Goal: Task Accomplishment & Management: Use online tool/utility

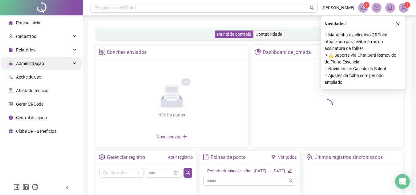
click at [73, 64] on div "Administração" at bounding box center [41, 63] width 80 height 12
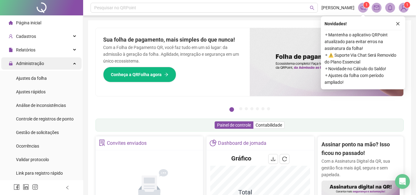
click at [65, 64] on div "Administração" at bounding box center [41, 63] width 80 height 12
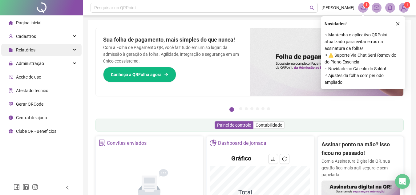
click at [71, 51] on div "Relatórios" at bounding box center [41, 50] width 80 height 12
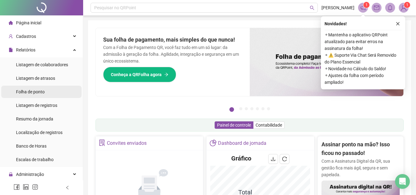
click at [40, 88] on div "Folha de ponto" at bounding box center [30, 92] width 29 height 12
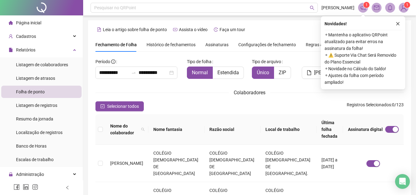
scroll to position [29, 0]
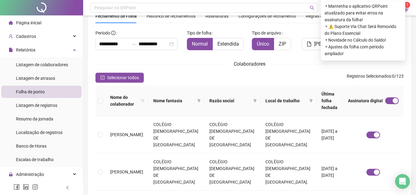
click at [295, 66] on div "Colaboradores" at bounding box center [250, 64] width 309 height 8
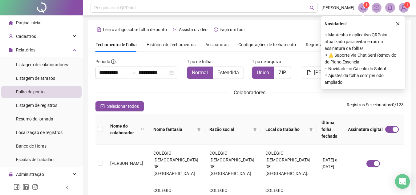
click at [212, 43] on span "Assinaturas" at bounding box center [217, 45] width 23 height 4
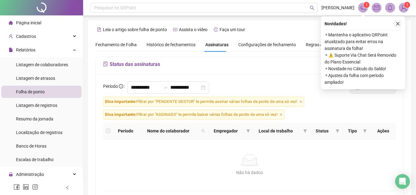
click at [397, 25] on icon "close" at bounding box center [398, 23] width 3 height 3
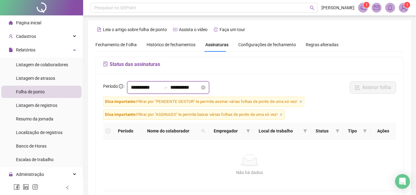
click at [144, 85] on input "**********" at bounding box center [146, 87] width 30 height 7
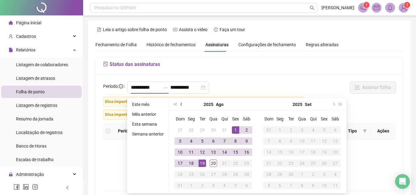
click at [182, 106] on button "prev-year" at bounding box center [181, 104] width 7 height 12
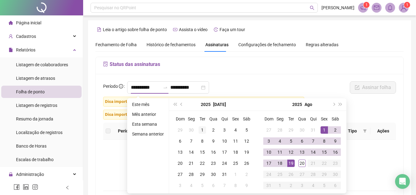
type input "**********"
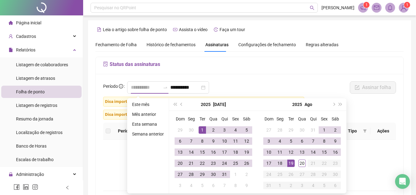
click at [202, 127] on div "1" at bounding box center [202, 129] width 7 height 7
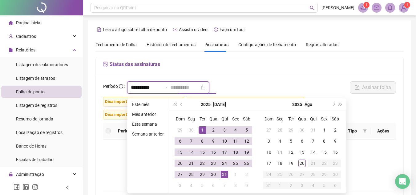
type input "**********"
click at [223, 175] on div "31" at bounding box center [224, 174] width 7 height 7
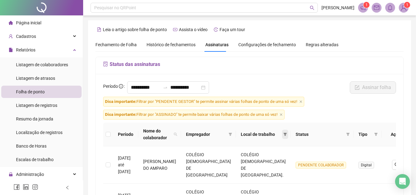
click at [284, 134] on icon "filter" at bounding box center [285, 134] width 3 height 3
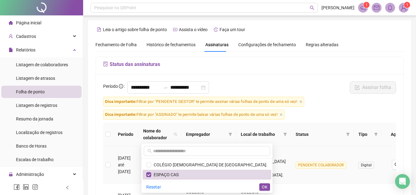
scroll to position [62, 0]
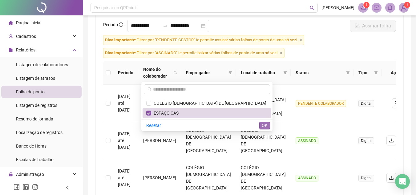
click at [265, 127] on span "OK" at bounding box center [265, 125] width 6 height 7
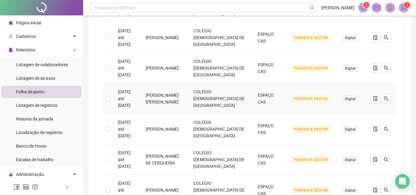
scroll to position [318, 0]
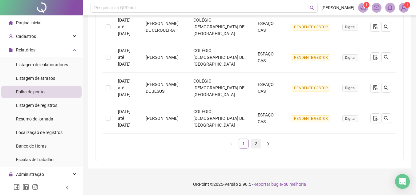
click at [254, 141] on link "2" at bounding box center [256, 143] width 9 height 9
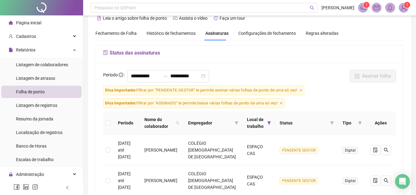
scroll to position [135, 0]
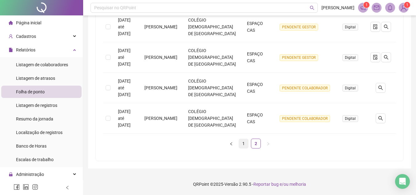
click at [245, 145] on link "1" at bounding box center [243, 143] width 9 height 9
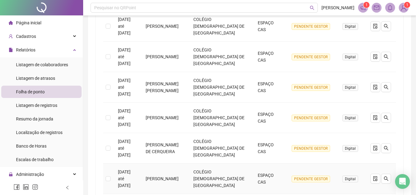
scroll to position [227, 0]
